Goal: Information Seeking & Learning: Understand process/instructions

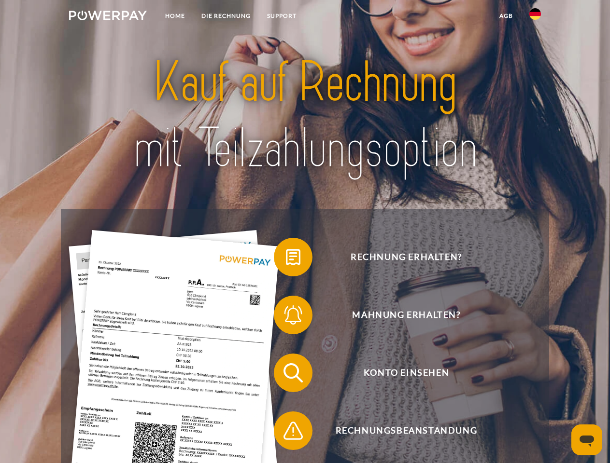
click at [108, 17] on img at bounding box center [108, 16] width 78 height 10
click at [535, 17] on img at bounding box center [535, 14] width 12 height 12
click at [505, 16] on link "agb" at bounding box center [506, 15] width 30 height 17
click at [286, 259] on span at bounding box center [278, 257] width 48 height 48
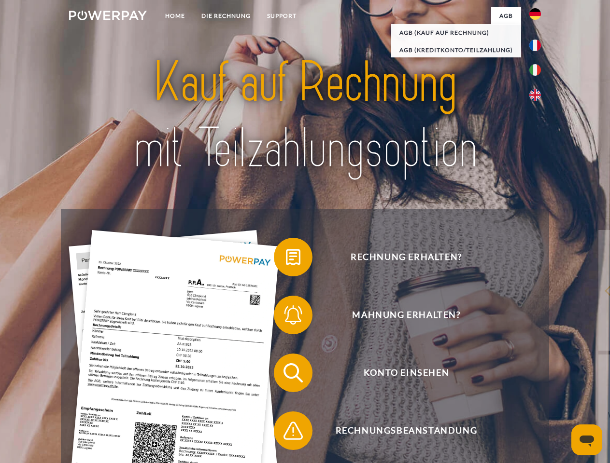
click at [286, 317] on span at bounding box center [278, 315] width 48 height 48
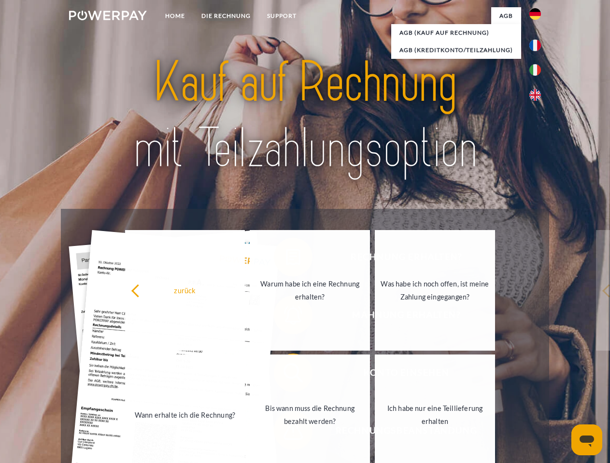
click at [286, 375] on link "Bis wann muss die Rechnung bezahlt werden?" at bounding box center [310, 415] width 120 height 121
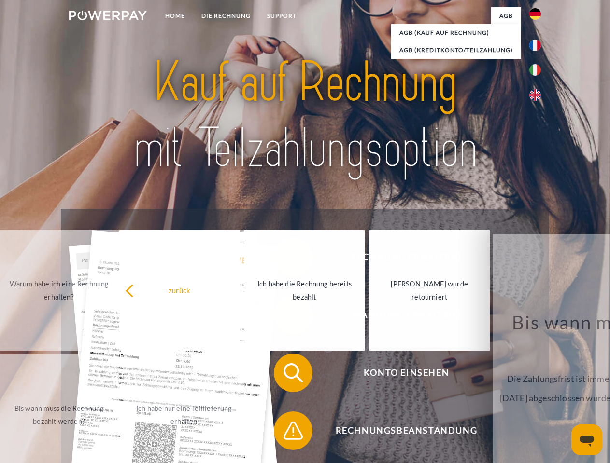
click at [286, 433] on span at bounding box center [278, 431] width 48 height 48
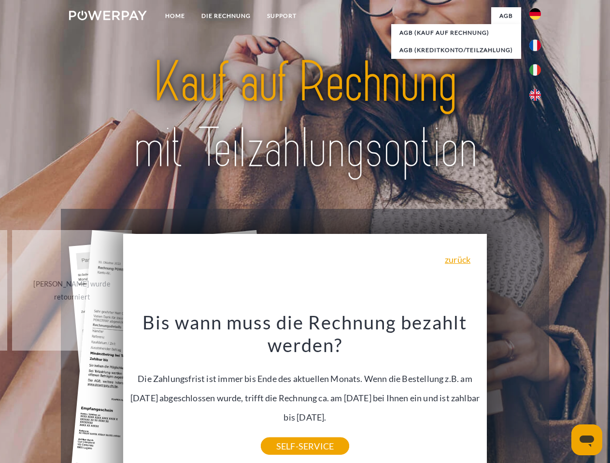
click at [586, 440] on icon "Messaging-Fenster öffnen" at bounding box center [586, 442] width 14 height 12
